Goal: Information Seeking & Learning: Compare options

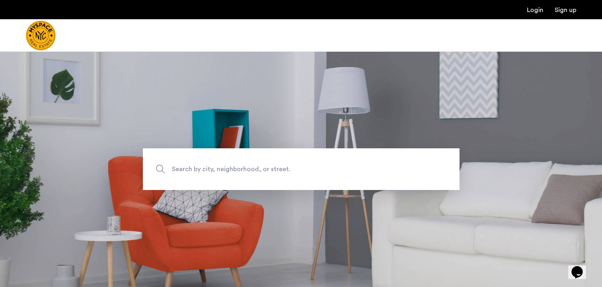
click at [257, 174] on span "Search by city, neighborhood, or street." at bounding box center [283, 169] width 222 height 11
click at [257, 174] on input "Search by city, neighborhood, or street." at bounding box center [301, 170] width 317 height 42
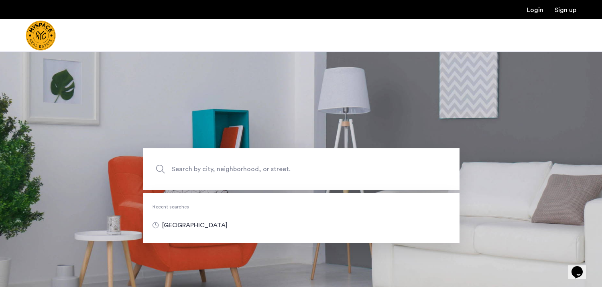
type input "********"
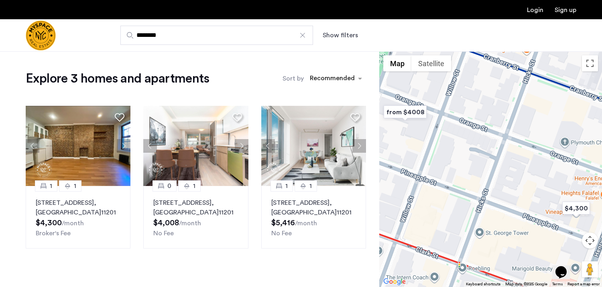
click at [347, 33] on button "Show filters" at bounding box center [340, 36] width 35 height 10
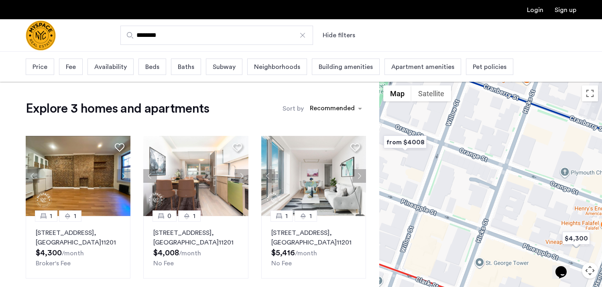
click at [40, 69] on span "Price" at bounding box center [40, 67] width 15 height 10
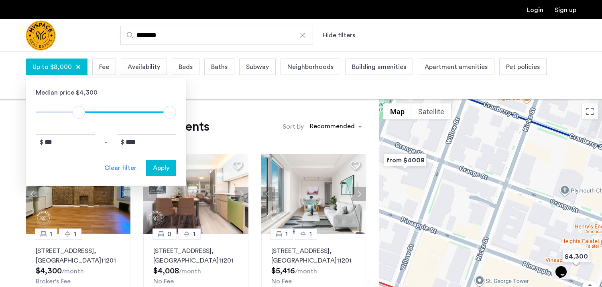
type input "*"
drag, startPoint x: 40, startPoint y: 112, endPoint x: 22, endPoint y: 110, distance: 17.4
click at [22, 110] on app-root "Login Sign up ******** Hide filters Up to $8,000 Median price $4,300 $1 $8000 $…" at bounding box center [301, 262] width 602 height 525
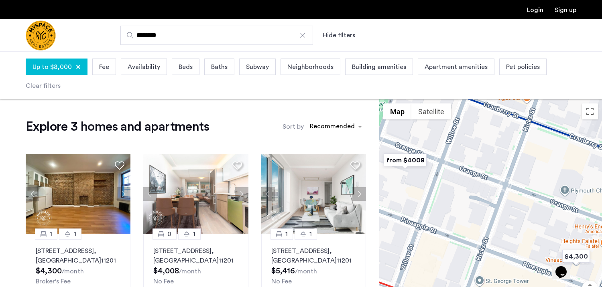
click at [65, 73] on div "Up to $8,000" at bounding box center [57, 67] width 62 height 16
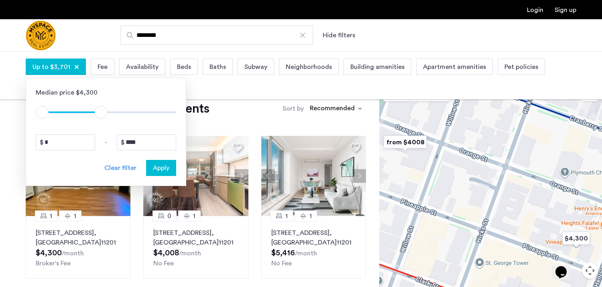
type input "****"
drag, startPoint x: 166, startPoint y: 114, endPoint x: 103, endPoint y: 115, distance: 63.0
click at [103, 115] on span "ngx-slider-max" at bounding box center [102, 112] width 13 height 13
click at [184, 66] on span "Beds" at bounding box center [184, 67] width 14 height 10
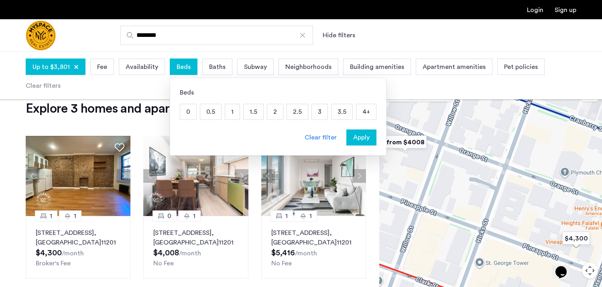
click at [319, 113] on p "3" at bounding box center [320, 111] width 16 height 15
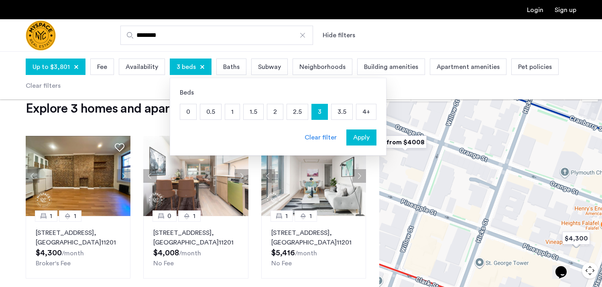
click at [366, 138] on span "Apply" at bounding box center [361, 138] width 16 height 10
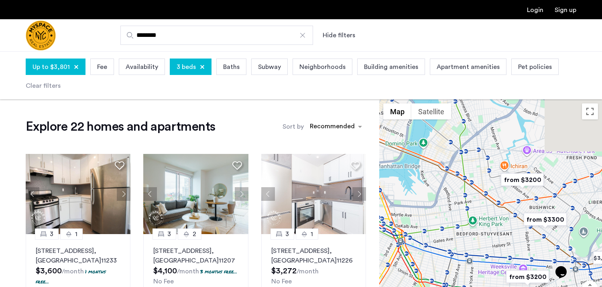
drag, startPoint x: 490, startPoint y: 172, endPoint x: 475, endPoint y: 240, distance: 69.1
click at [475, 240] on div at bounding box center [490, 218] width 223 height 236
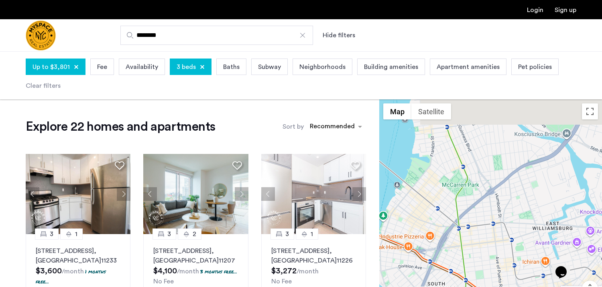
drag, startPoint x: 480, startPoint y: 169, endPoint x: 493, endPoint y: 268, distance: 100.0
click at [493, 268] on div at bounding box center [490, 218] width 223 height 236
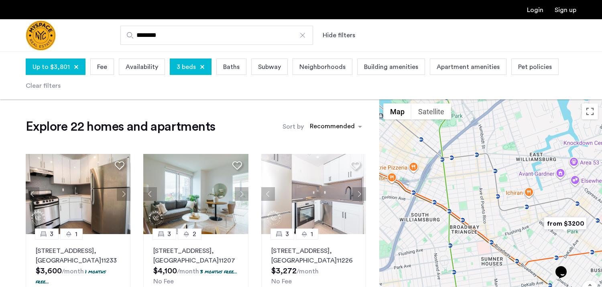
drag, startPoint x: 493, startPoint y: 268, endPoint x: 474, endPoint y: 192, distance: 77.8
click at [474, 192] on div at bounding box center [490, 218] width 223 height 236
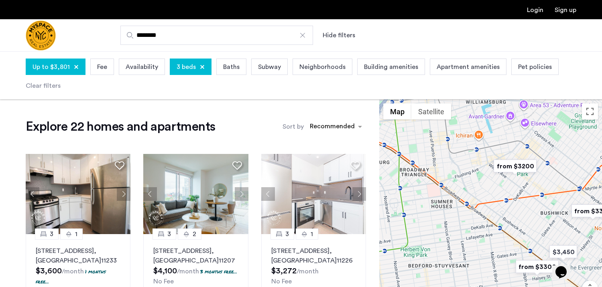
drag, startPoint x: 474, startPoint y: 192, endPoint x: 425, endPoint y: 140, distance: 71.9
click at [425, 140] on div at bounding box center [490, 218] width 223 height 236
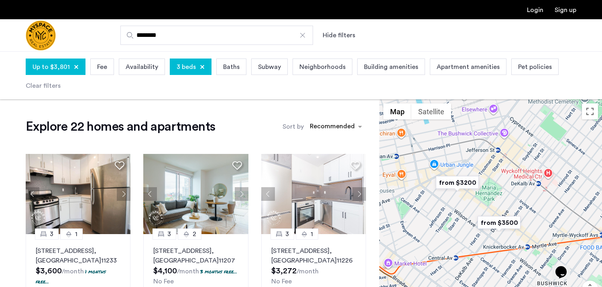
drag, startPoint x: 544, startPoint y: 185, endPoint x: 474, endPoint y: 239, distance: 88.6
click at [475, 232] on img "from $3500" at bounding box center [499, 223] width 49 height 18
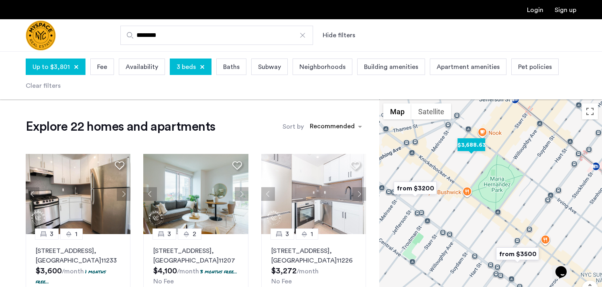
click at [472, 146] on img "$3,688.63" at bounding box center [471, 145] width 34 height 18
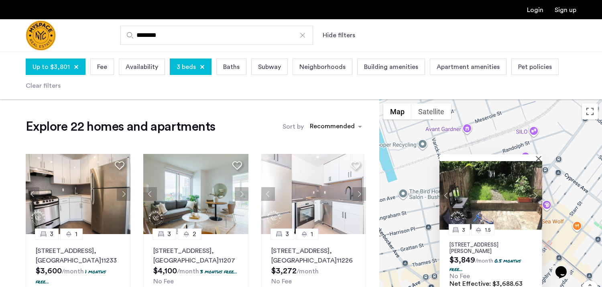
click at [537, 192] on button "Next apartment" at bounding box center [536, 196] width 14 height 14
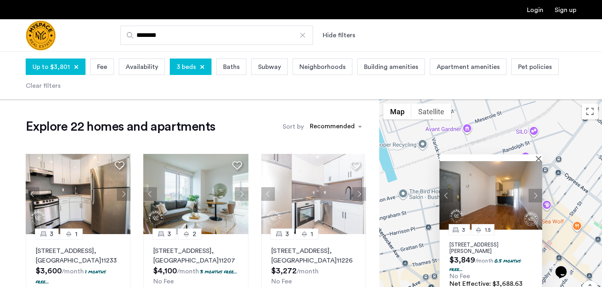
click at [537, 193] on button "Next apartment" at bounding box center [536, 196] width 14 height 14
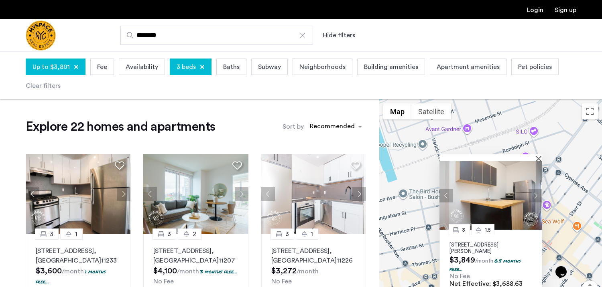
click at [537, 193] on button "Next apartment" at bounding box center [536, 196] width 14 height 14
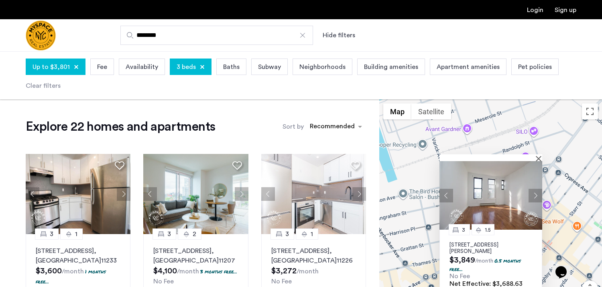
click at [537, 193] on button "Next apartment" at bounding box center [536, 196] width 14 height 14
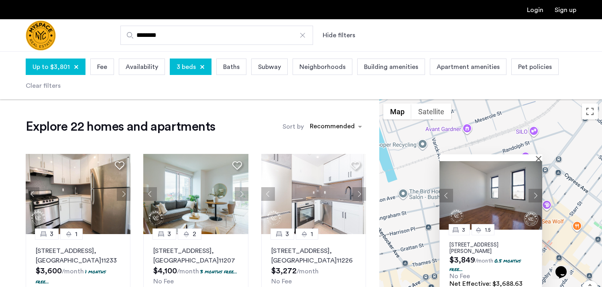
click at [537, 193] on button "Next apartment" at bounding box center [536, 196] width 14 height 14
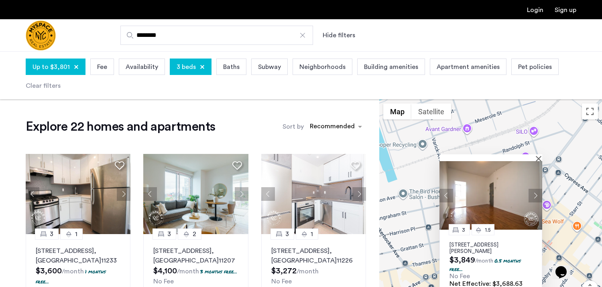
click at [537, 193] on button "Next apartment" at bounding box center [536, 196] width 14 height 14
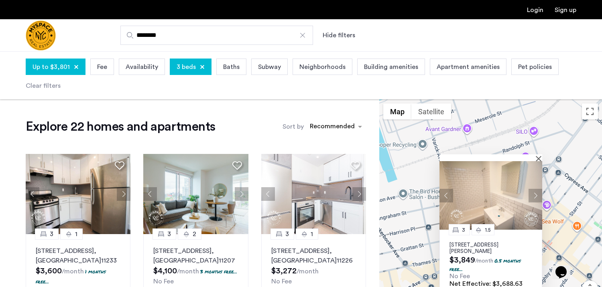
click at [537, 193] on button "Next apartment" at bounding box center [536, 196] width 14 height 14
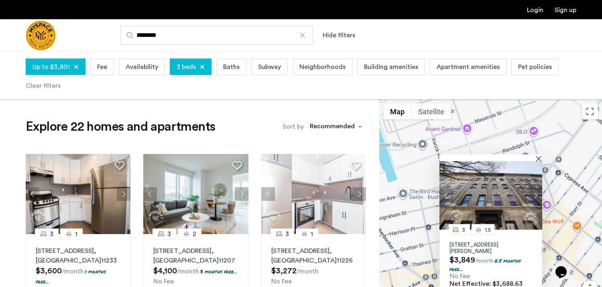
click at [537, 193] on button "Next apartment" at bounding box center [536, 196] width 14 height 14
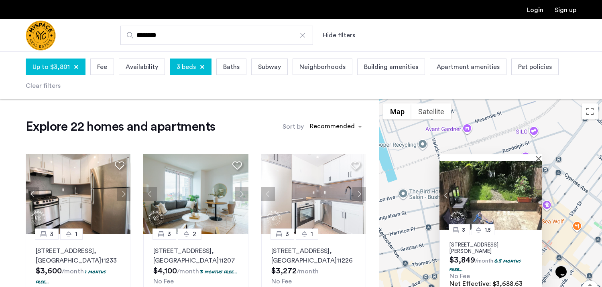
click at [537, 193] on button "Next apartment" at bounding box center [536, 196] width 14 height 14
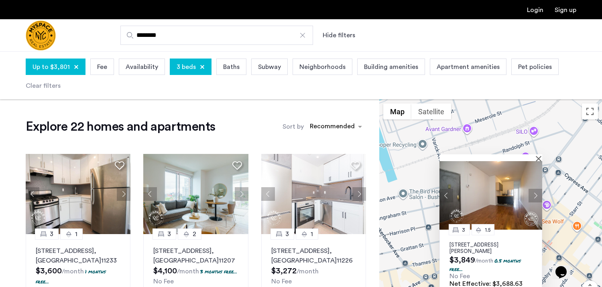
click at [537, 193] on button "Next apartment" at bounding box center [536, 196] width 14 height 14
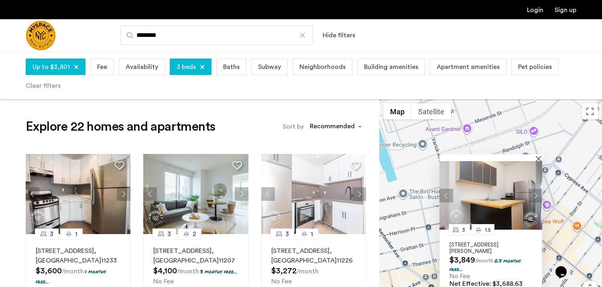
click at [449, 191] on button "Previous apartment" at bounding box center [447, 196] width 14 height 14
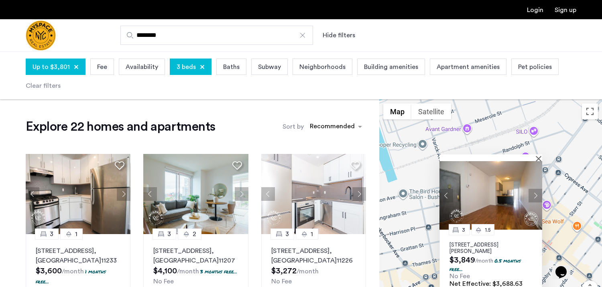
click at [448, 191] on button "Previous apartment" at bounding box center [447, 196] width 14 height 14
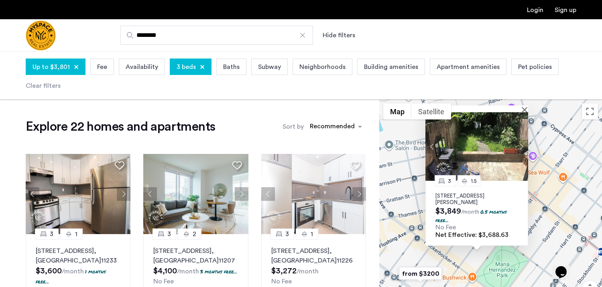
drag, startPoint x: 570, startPoint y: 250, endPoint x: 556, endPoint y: 200, distance: 52.1
click at [556, 200] on div "3 1.5 [STREET_ADDRESS][PERSON_NAME] $3,849 /month 0.5 months free... No Fee Net…" at bounding box center [490, 218] width 223 height 236
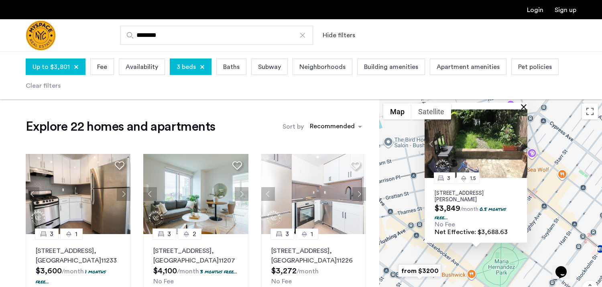
click at [525, 107] on button "Close" at bounding box center [526, 107] width 6 height 6
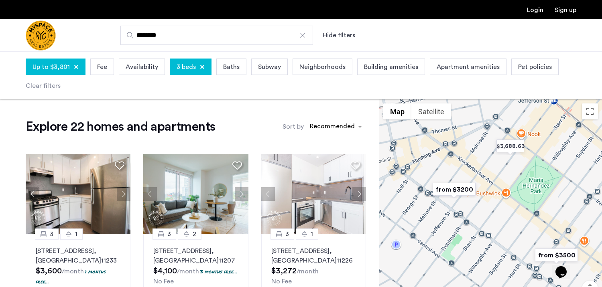
drag, startPoint x: 436, startPoint y: 237, endPoint x: 470, endPoint y: 141, distance: 102.3
click at [470, 141] on div at bounding box center [490, 218] width 223 height 236
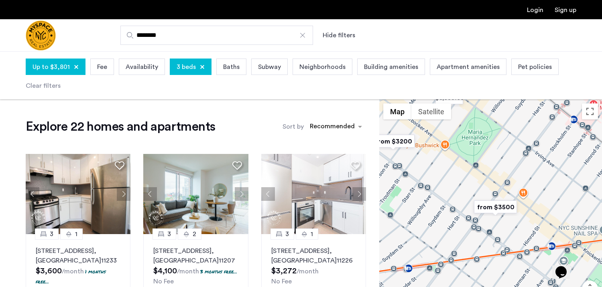
drag, startPoint x: 524, startPoint y: 228, endPoint x: 460, endPoint y: 191, distance: 74.2
click at [460, 191] on div at bounding box center [490, 218] width 223 height 236
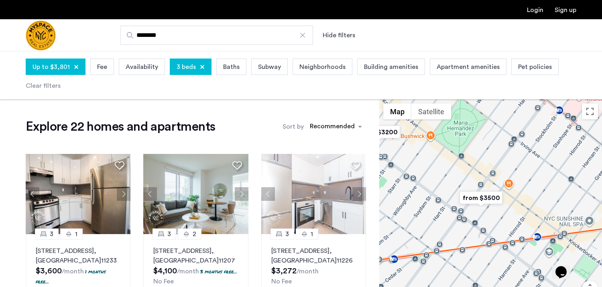
click at [477, 198] on img "from $3500" at bounding box center [480, 198] width 49 height 18
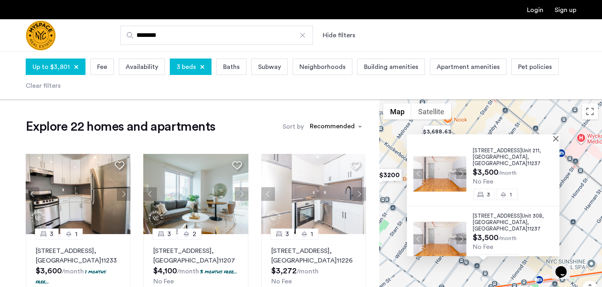
scroll to position [4, 0]
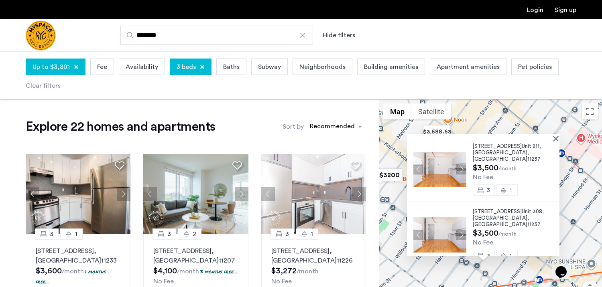
click at [554, 141] on div at bounding box center [480, 137] width 147 height 7
click at [559, 138] on button "Close" at bounding box center [558, 139] width 6 height 6
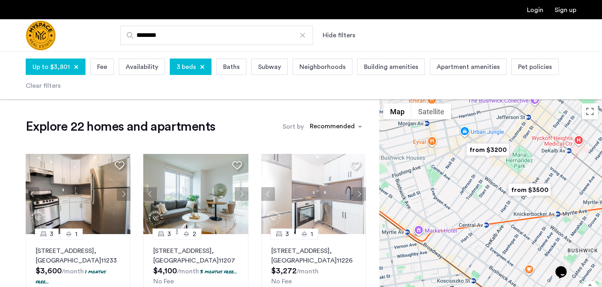
drag, startPoint x: 436, startPoint y: 213, endPoint x: 482, endPoint y: 186, distance: 53.1
click at [482, 186] on div "To navigate, press the arrow keys." at bounding box center [490, 218] width 223 height 236
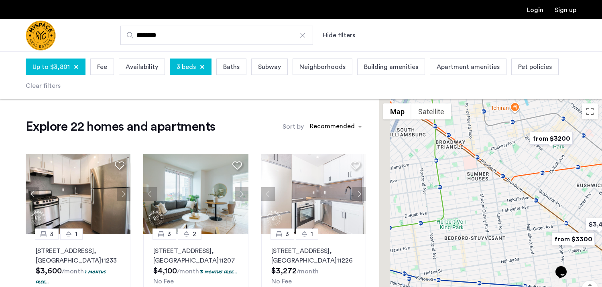
drag, startPoint x: 503, startPoint y: 220, endPoint x: 597, endPoint y: 188, distance: 98.4
click at [597, 188] on div "To navigate, press the arrow keys." at bounding box center [490, 218] width 223 height 236
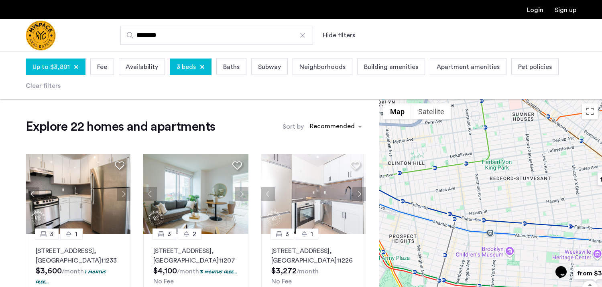
drag, startPoint x: 536, startPoint y: 222, endPoint x: 532, endPoint y: 162, distance: 60.8
click at [532, 162] on div "To navigate, press the arrow keys." at bounding box center [490, 218] width 223 height 236
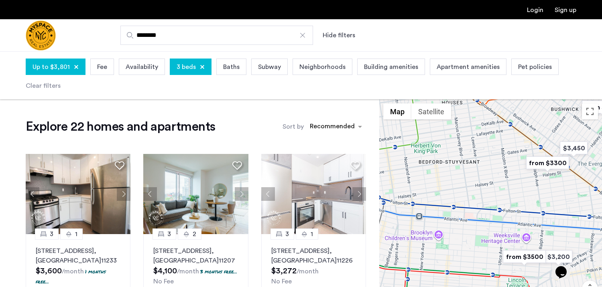
drag, startPoint x: 558, startPoint y: 193, endPoint x: 485, endPoint y: 186, distance: 73.9
click at [485, 186] on div "To navigate, press the arrow keys." at bounding box center [490, 218] width 223 height 236
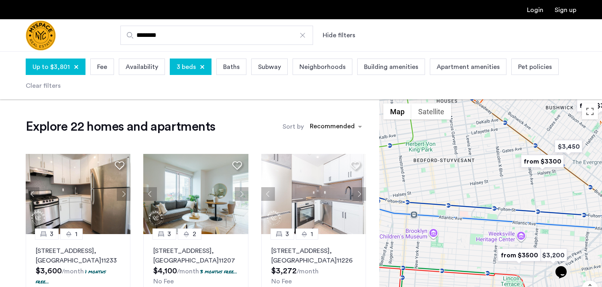
click at [200, 66] on div at bounding box center [202, 67] width 5 height 5
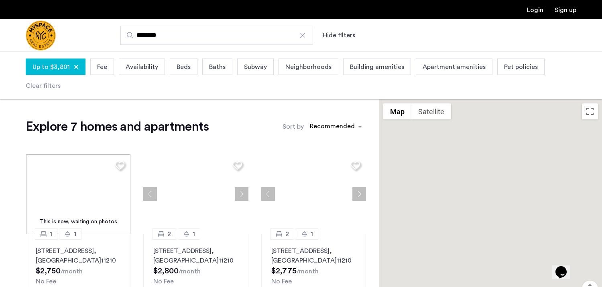
click at [186, 65] on span "Beds" at bounding box center [184, 67] width 14 height 10
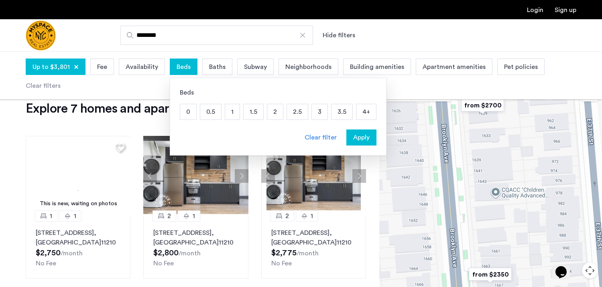
click at [357, 111] on p "4+" at bounding box center [366, 111] width 20 height 15
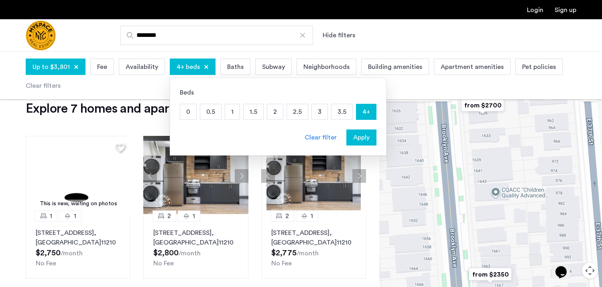
click at [363, 145] on button "Apply" at bounding box center [361, 138] width 30 height 16
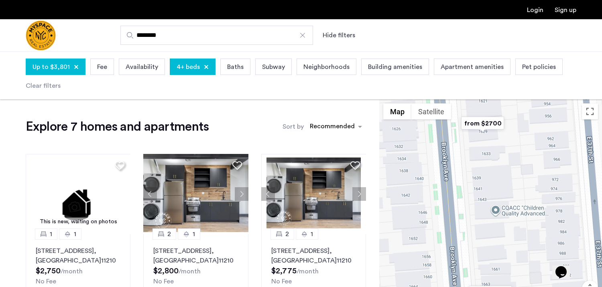
click at [79, 70] on div "Up to $3,801" at bounding box center [56, 67] width 60 height 16
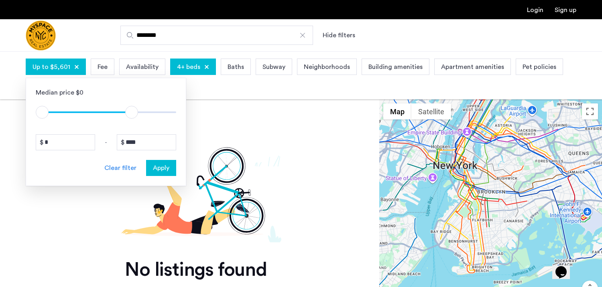
type input "****"
drag, startPoint x: 104, startPoint y: 112, endPoint x: 129, endPoint y: 113, distance: 25.7
click at [129, 113] on span "ngx-slider-max" at bounding box center [130, 112] width 13 height 13
click at [165, 166] on span "Apply" at bounding box center [161, 168] width 16 height 10
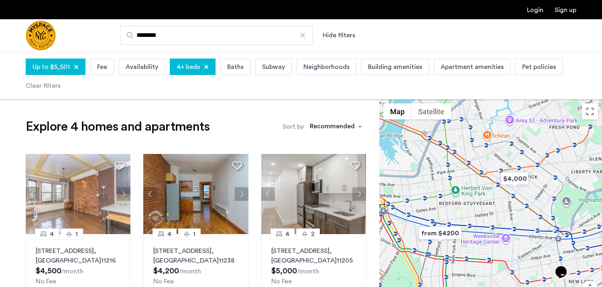
drag, startPoint x: 506, startPoint y: 175, endPoint x: 474, endPoint y: 225, distance: 59.8
click at [474, 225] on div "To navigate, press the arrow keys." at bounding box center [490, 218] width 223 height 236
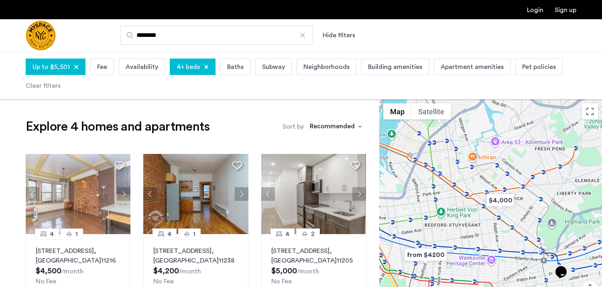
drag, startPoint x: 459, startPoint y: 181, endPoint x: 481, endPoint y: 197, distance: 27.0
click at [481, 197] on div "To navigate, press the arrow keys." at bounding box center [490, 218] width 223 height 236
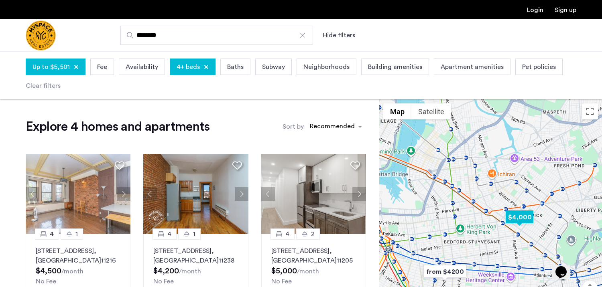
click at [517, 218] on img "$4,000" at bounding box center [520, 217] width 34 height 18
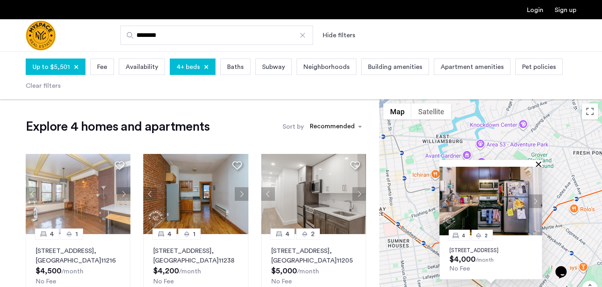
click at [539, 161] on button "Close" at bounding box center [541, 164] width 6 height 6
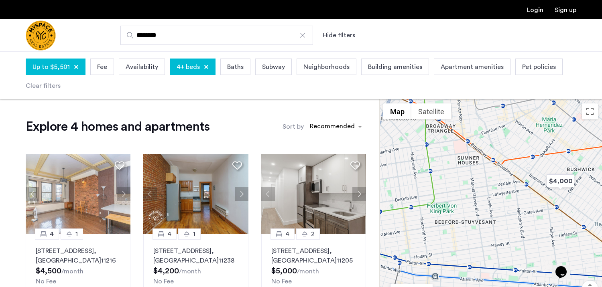
drag, startPoint x: 454, startPoint y: 228, endPoint x: 525, endPoint y: 141, distance: 112.4
click at [525, 141] on div at bounding box center [490, 218] width 223 height 236
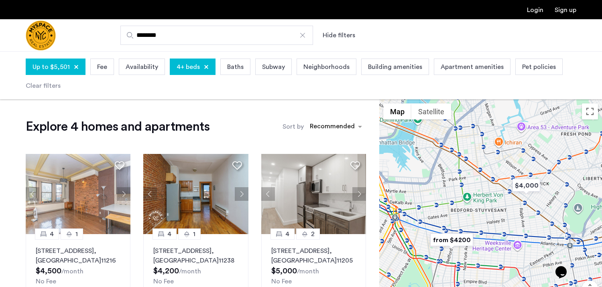
click at [450, 240] on img "from $4200" at bounding box center [451, 240] width 49 height 18
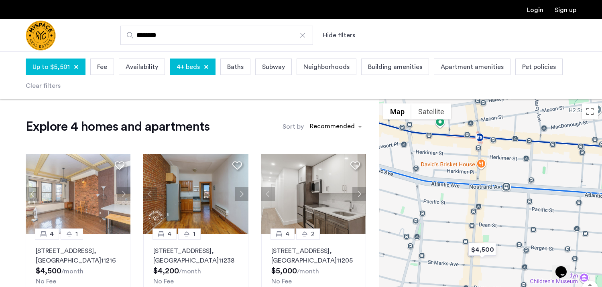
drag, startPoint x: 576, startPoint y: 158, endPoint x: 495, endPoint y: 222, distance: 103.2
click at [495, 222] on div "To navigate, press the arrow keys." at bounding box center [490, 218] width 223 height 236
